Goal: Navigation & Orientation: Find specific page/section

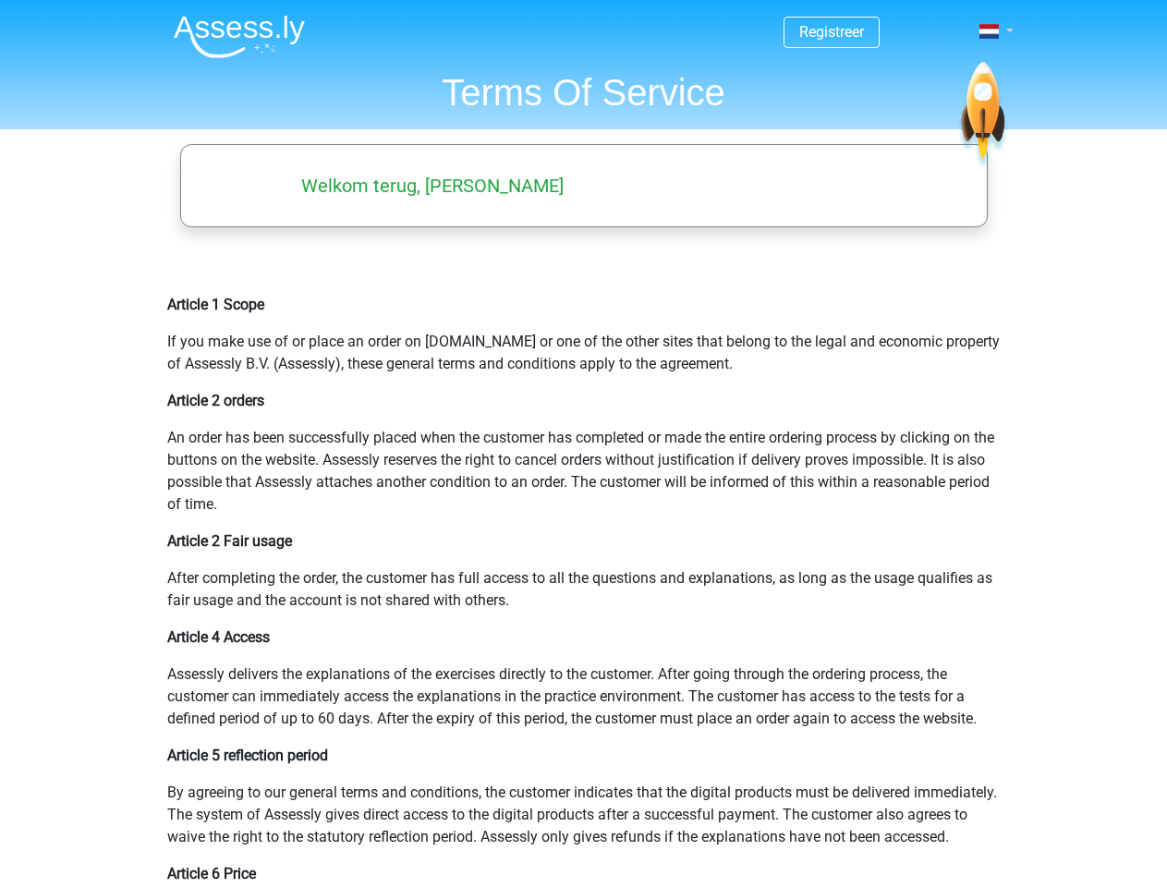
click at [990, 31] on span at bounding box center [988, 31] width 19 height 15
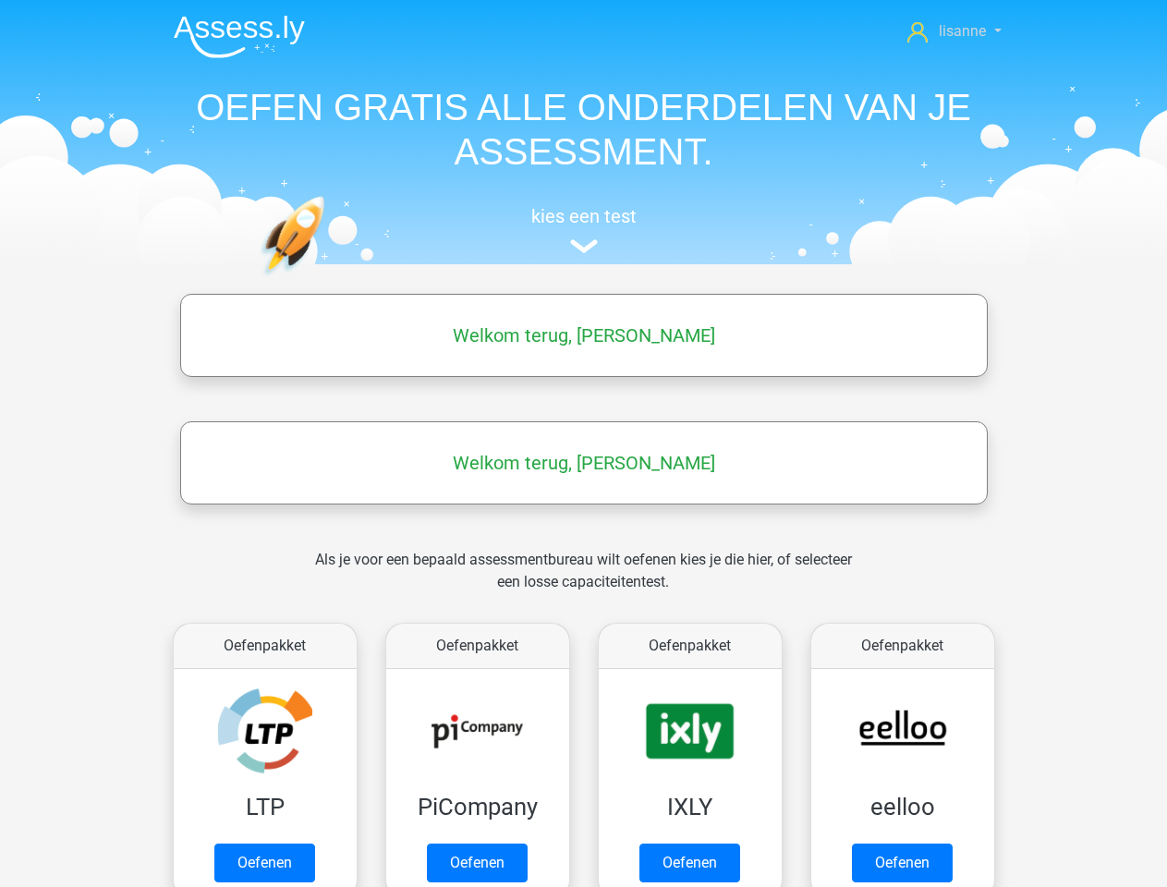
click at [954, 31] on span "lisanne" at bounding box center [962, 31] width 47 height 18
